Goal: Check status: Check status

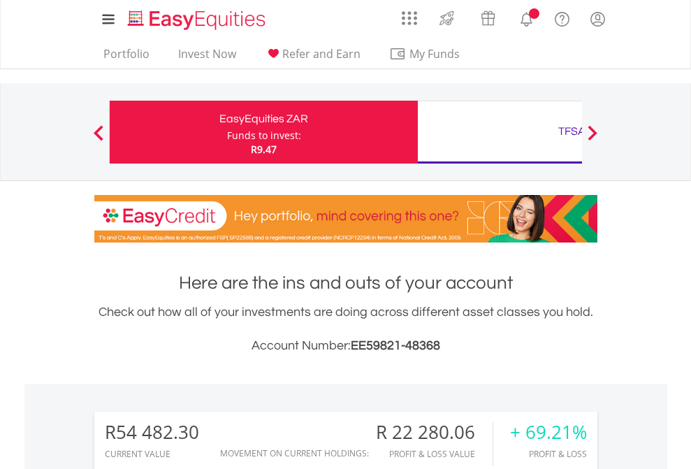
scroll to position [134, 219]
click at [227, 132] on div "Funds to invest:" at bounding box center [264, 136] width 74 height 14
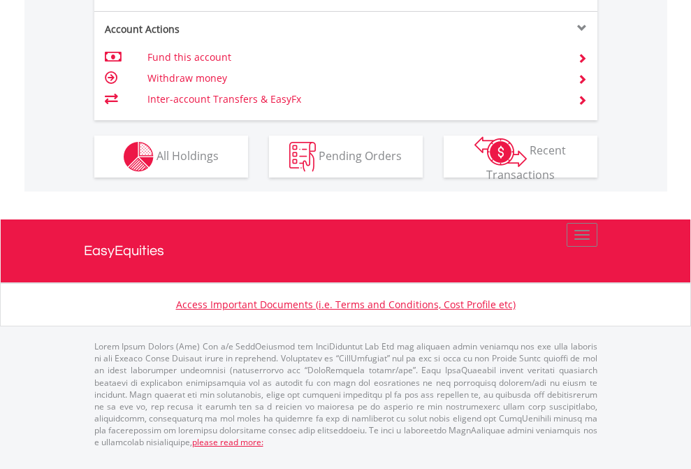
scroll to position [1368, 0]
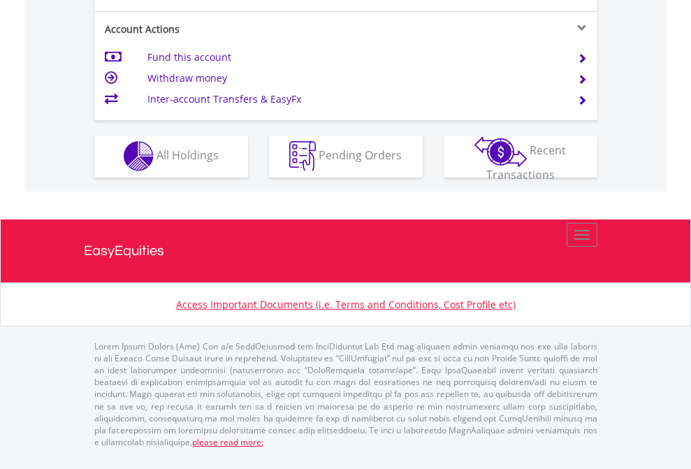
scroll to position [1307, 0]
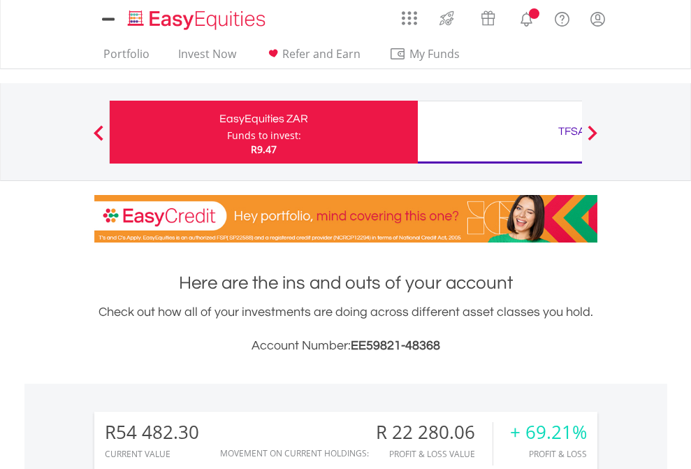
scroll to position [1099, 0]
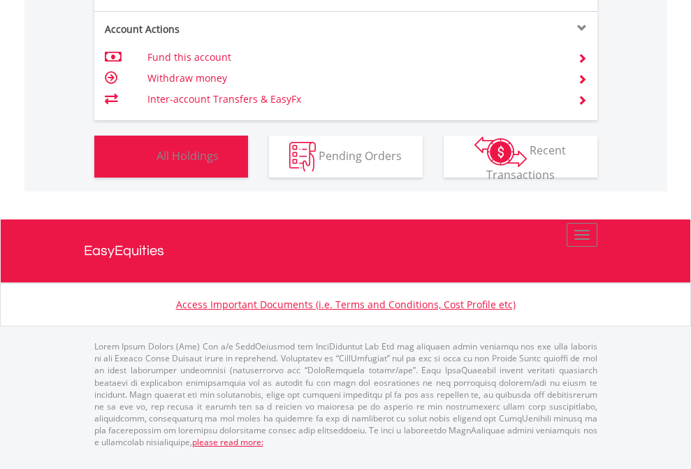
scroll to position [134, 219]
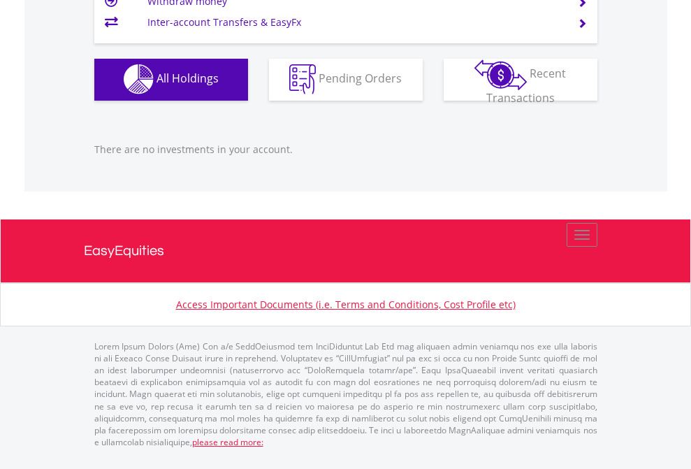
scroll to position [1384, 0]
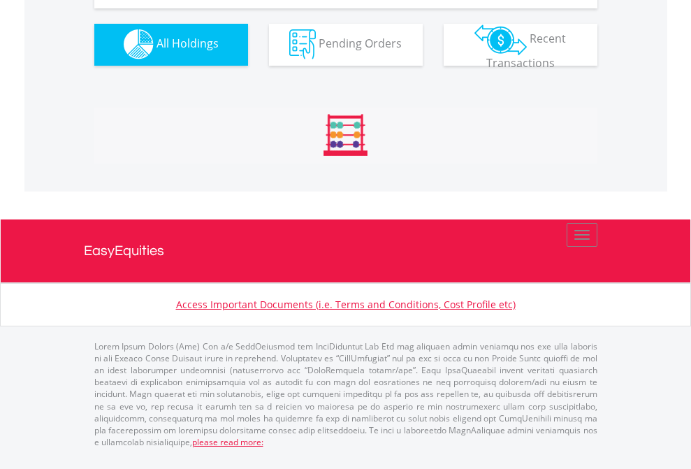
scroll to position [1384, 0]
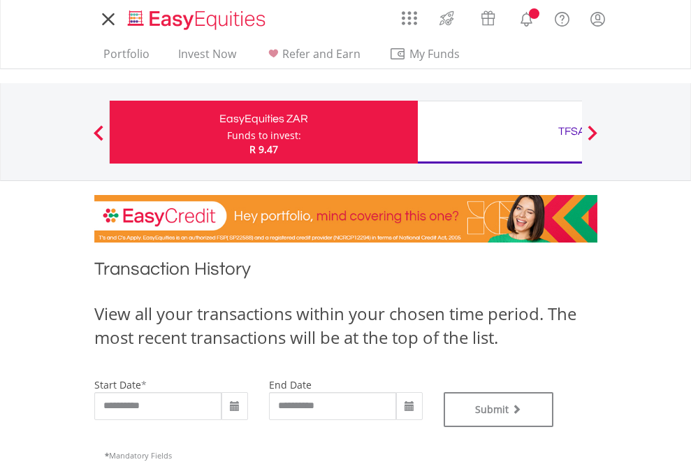
type input "**********"
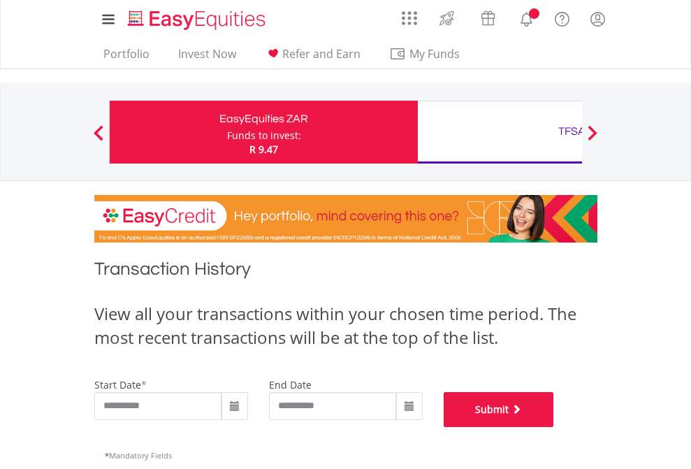
click at [554, 427] on button "Submit" at bounding box center [499, 409] width 110 height 35
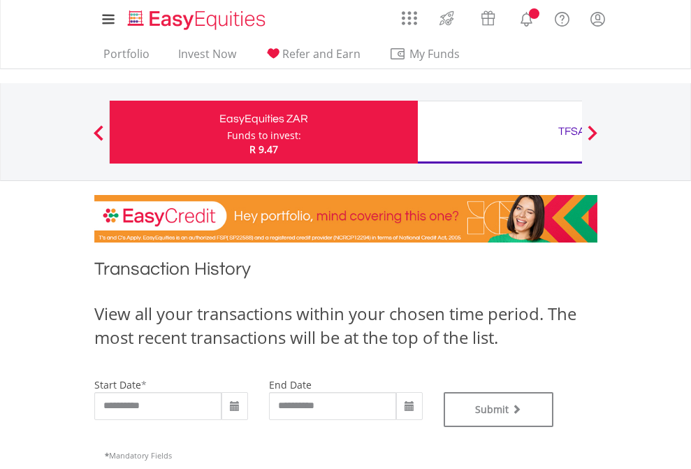
click at [500, 132] on div "TFSA" at bounding box center [571, 132] width 291 height 20
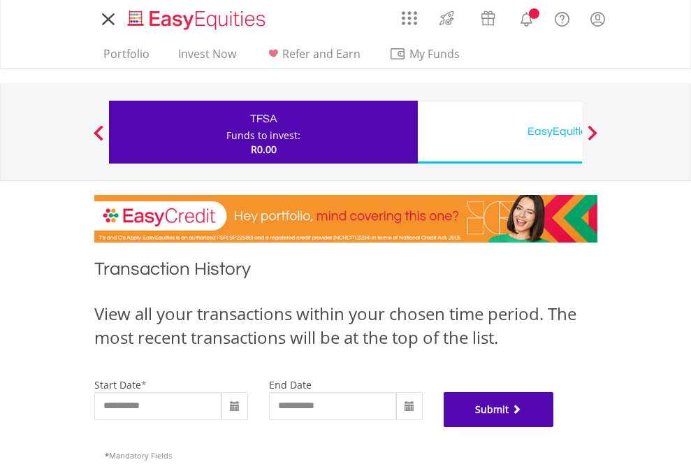
click at [554, 427] on button "Submit" at bounding box center [499, 409] width 110 height 35
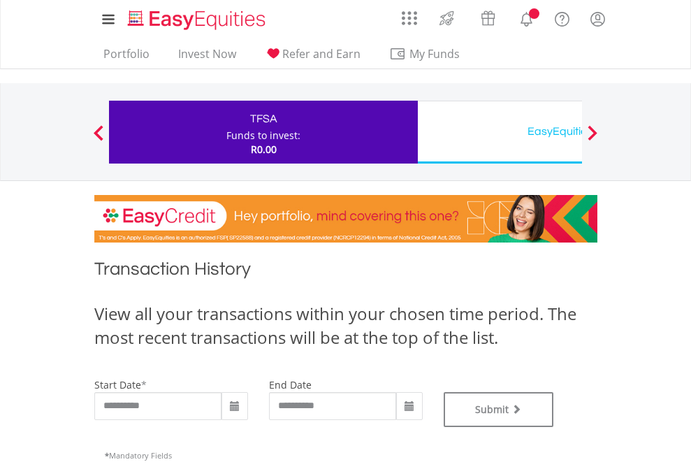
click at [500, 132] on div "EasyEquities USD" at bounding box center [571, 132] width 291 height 20
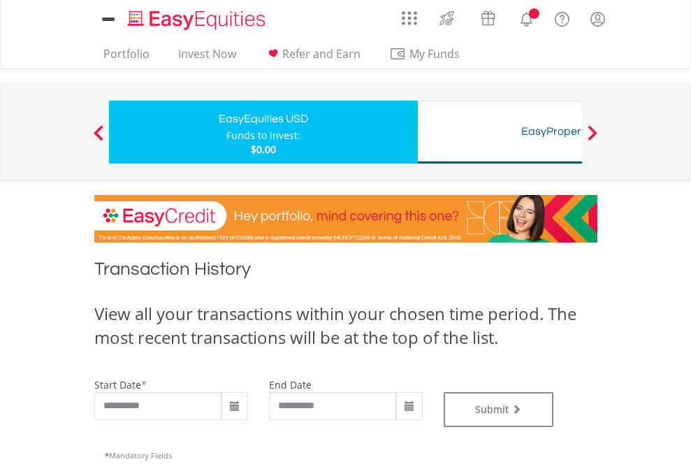
type input "**********"
